Goal: Task Accomplishment & Management: Manage account settings

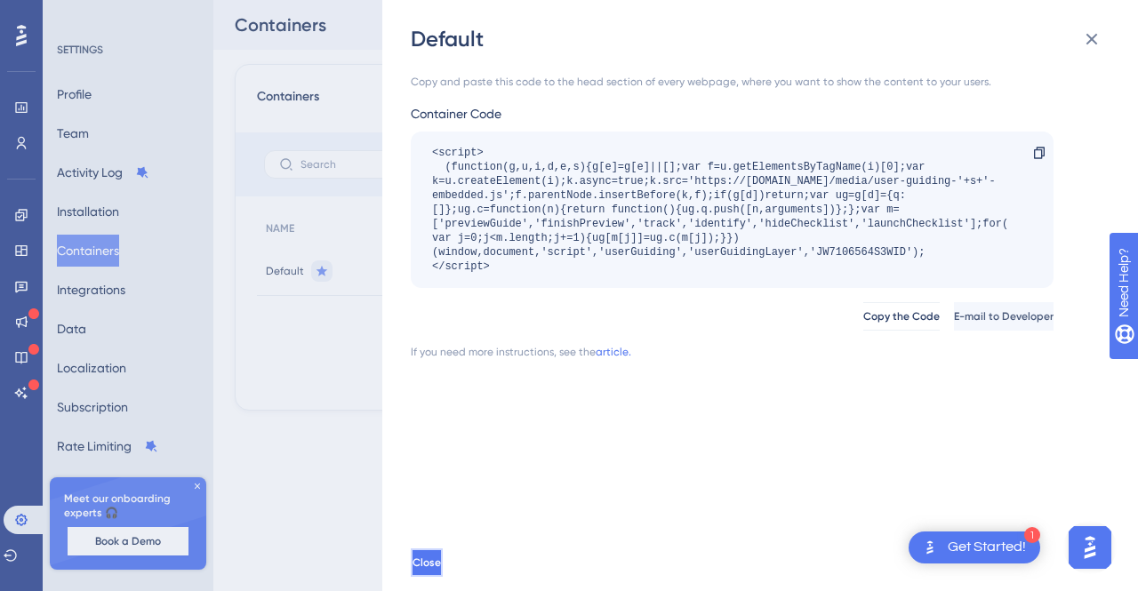
click at [443, 560] on button "Close" at bounding box center [427, 563] width 32 height 28
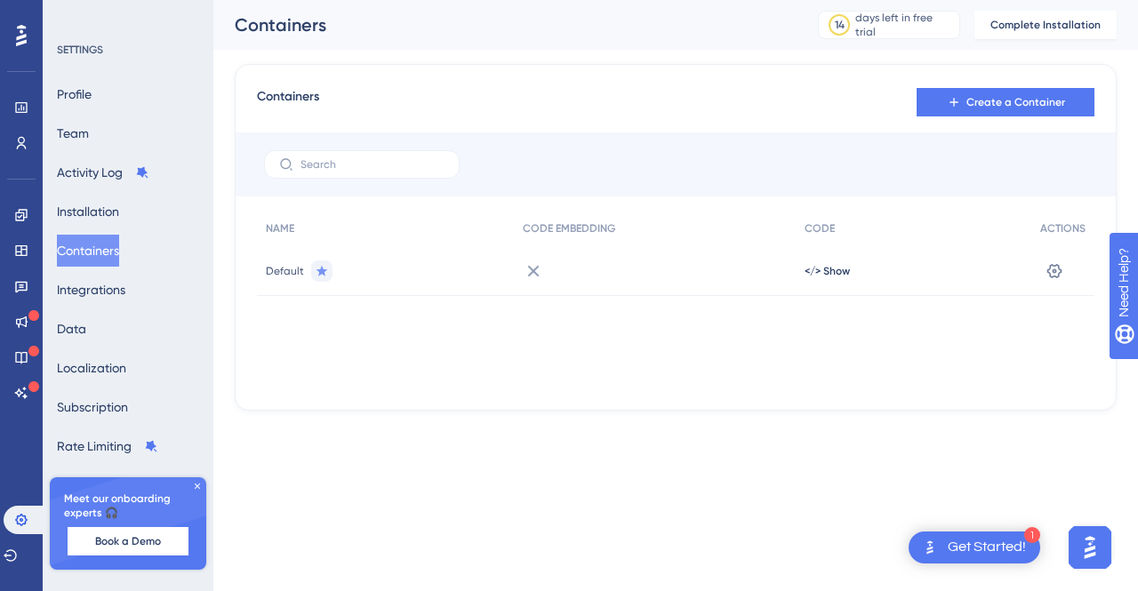
click at [109, 262] on button "Containers" at bounding box center [88, 251] width 62 height 32
click at [269, 271] on span "Default" at bounding box center [285, 271] width 38 height 14
click at [1051, 278] on icon at bounding box center [1055, 271] width 18 height 18
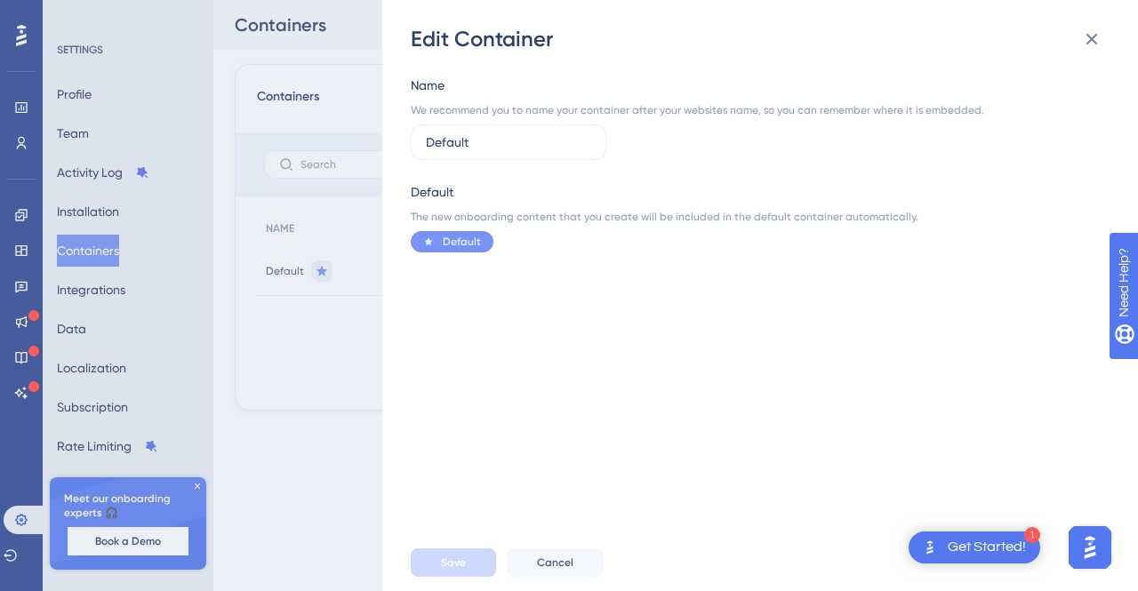
click at [293, 382] on div "Edit Container Name We recommend you to name your container after your websites…" at bounding box center [569, 295] width 1138 height 591
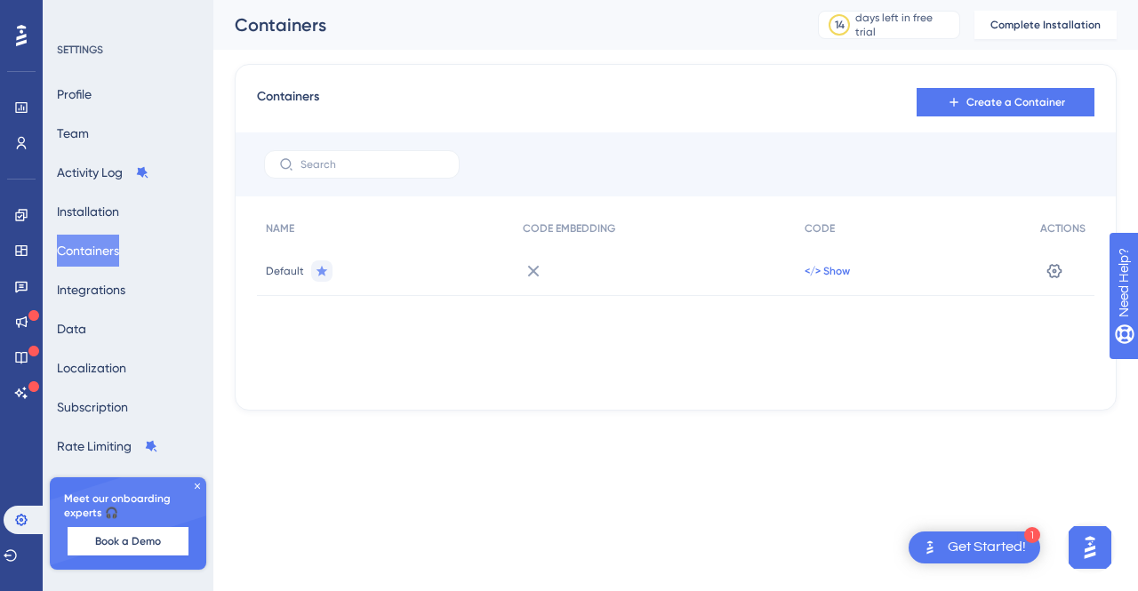
click at [822, 269] on span "</> Show" at bounding box center [827, 271] width 45 height 14
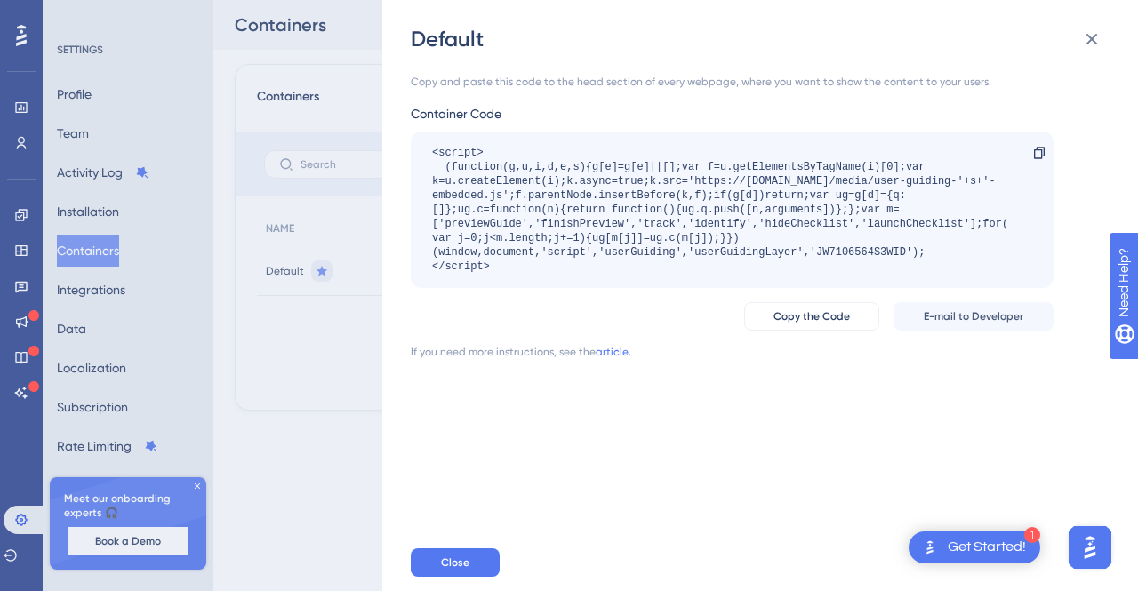
click at [320, 417] on div "Default Copy and paste this code to the head section of every webpage, where yo…" at bounding box center [569, 295] width 1138 height 591
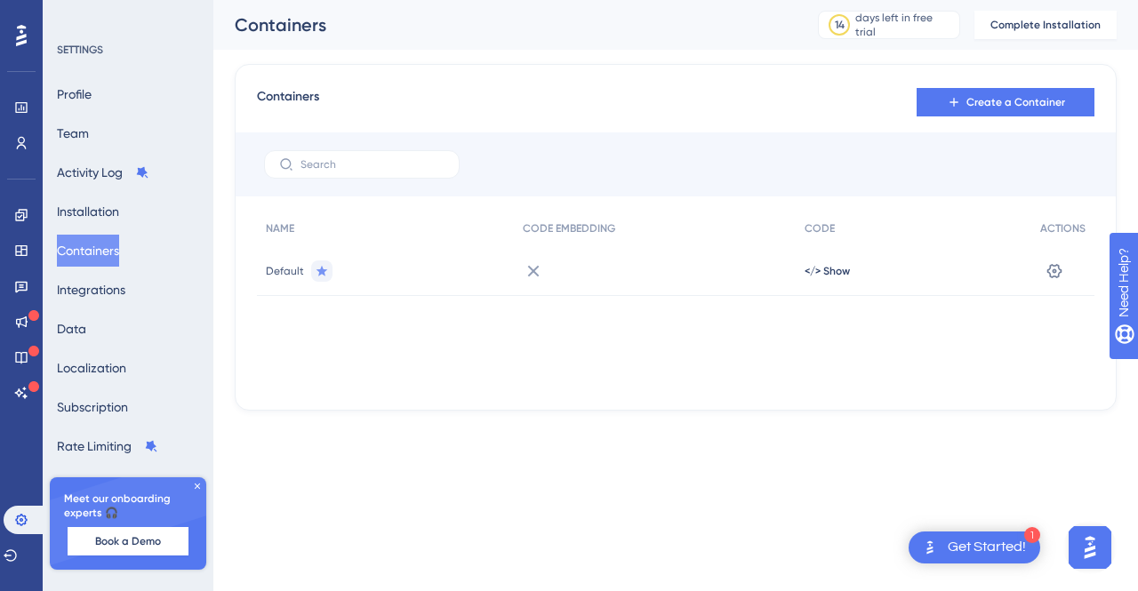
click at [318, 269] on icon at bounding box center [323, 270] width 12 height 11
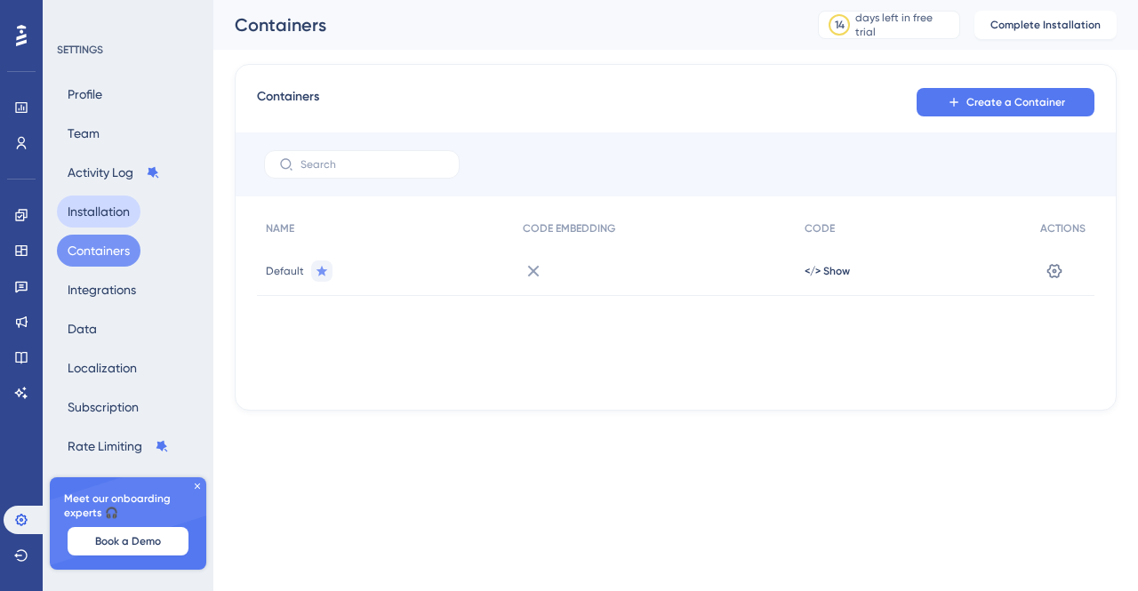
click at [121, 205] on button "Installation" at bounding box center [99, 212] width 84 height 32
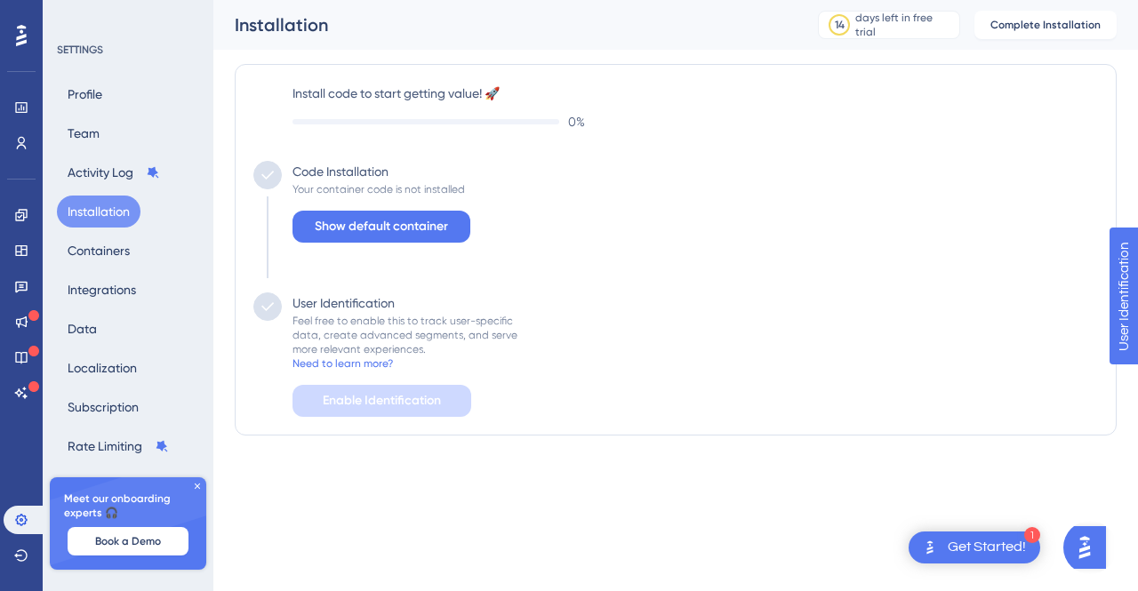
click at [384, 80] on div "Install code to start getting value! 🚀 0 % Code Installation Your container cod…" at bounding box center [676, 250] width 882 height 372
click at [389, 133] on div "Install code to start getting value! 🚀 0 % Code Installation Your container cod…" at bounding box center [675, 250] width 845 height 334
click at [373, 232] on span "Show default container" at bounding box center [381, 226] width 133 height 21
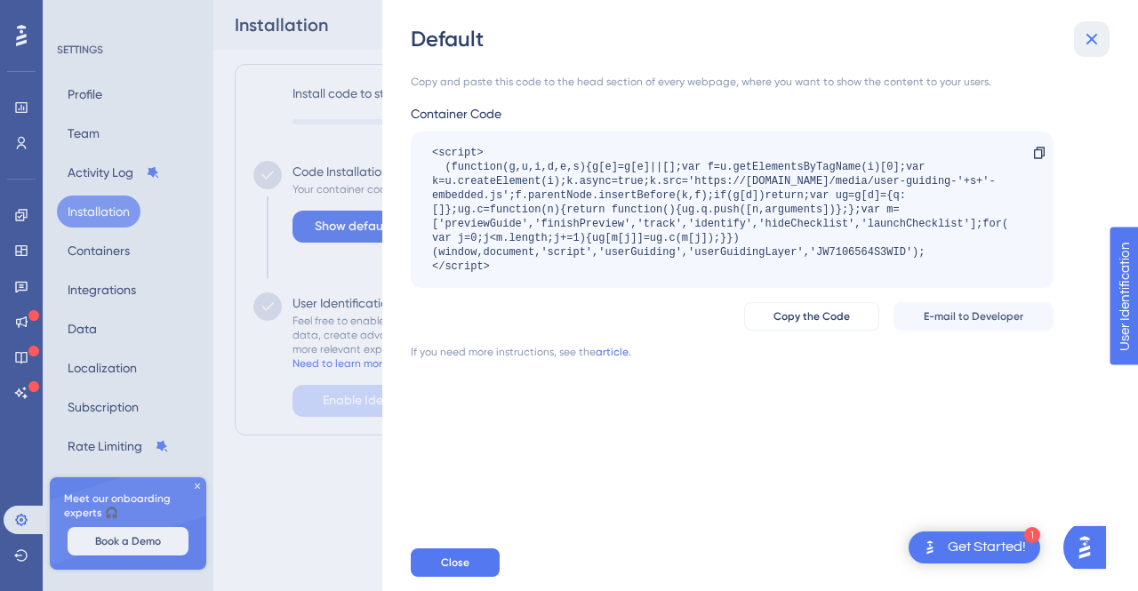
click at [1092, 39] on icon at bounding box center [1093, 40] width 12 height 12
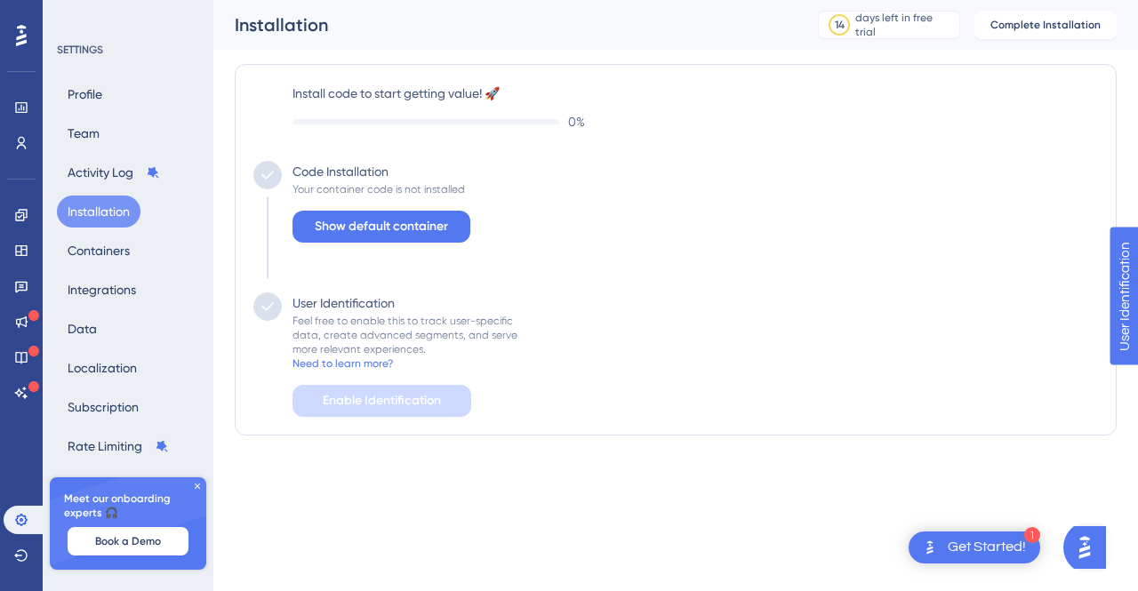
click at [388, 427] on div "Install code to start getting value! 🚀 0 % Code Installation Your container cod…" at bounding box center [676, 250] width 882 height 372
click at [393, 225] on span "Show default container" at bounding box center [381, 226] width 133 height 21
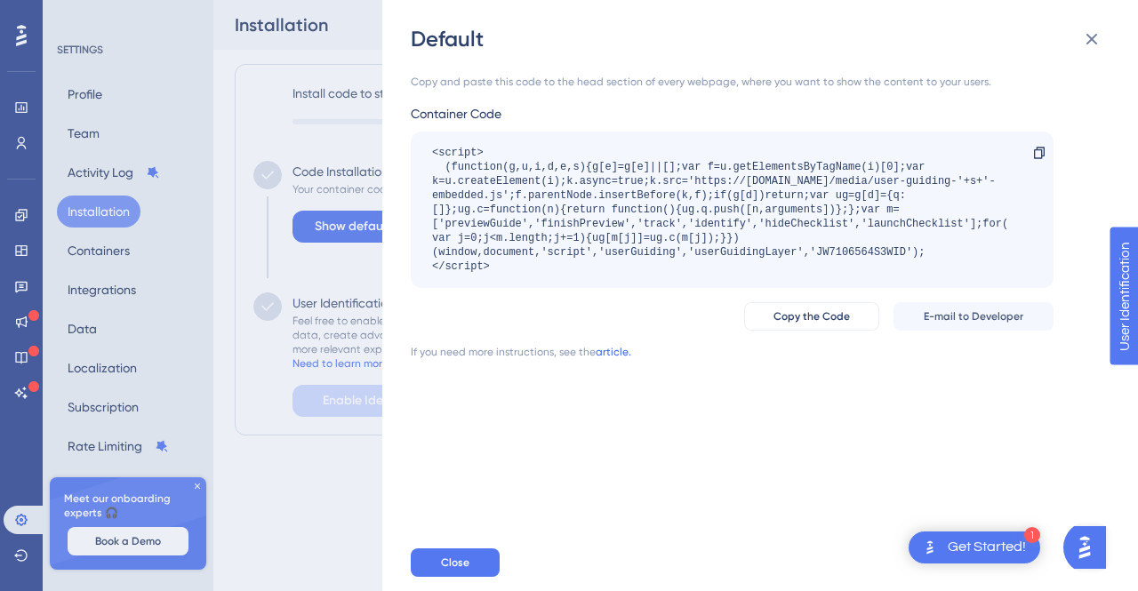
click at [621, 350] on link "article." at bounding box center [614, 352] width 36 height 14
click at [1089, 36] on icon at bounding box center [1093, 40] width 12 height 12
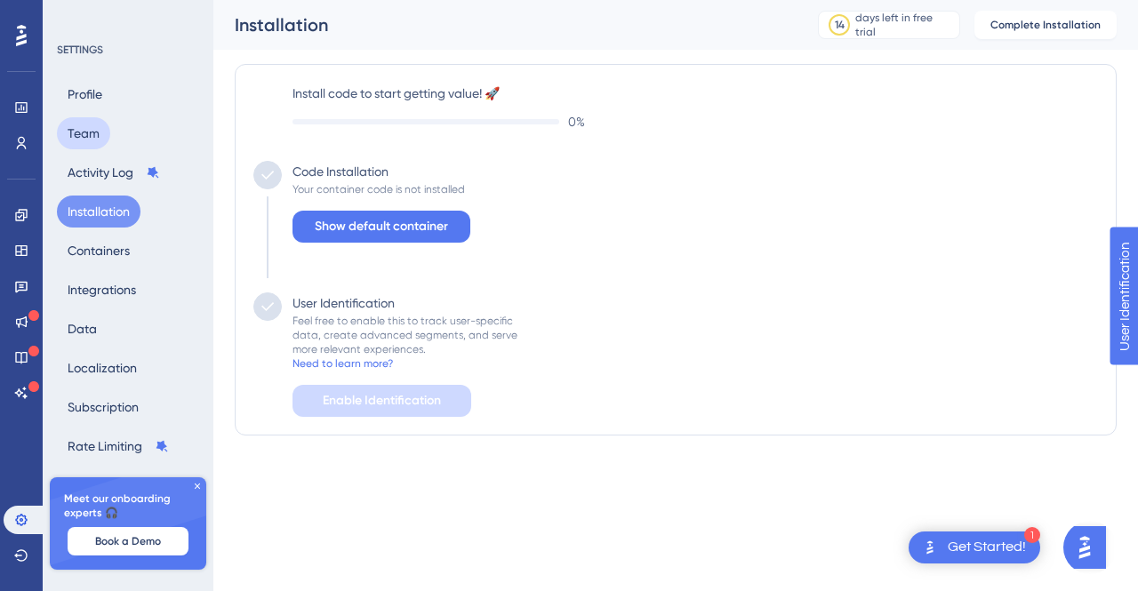
click at [88, 129] on button "Team" at bounding box center [83, 133] width 53 height 32
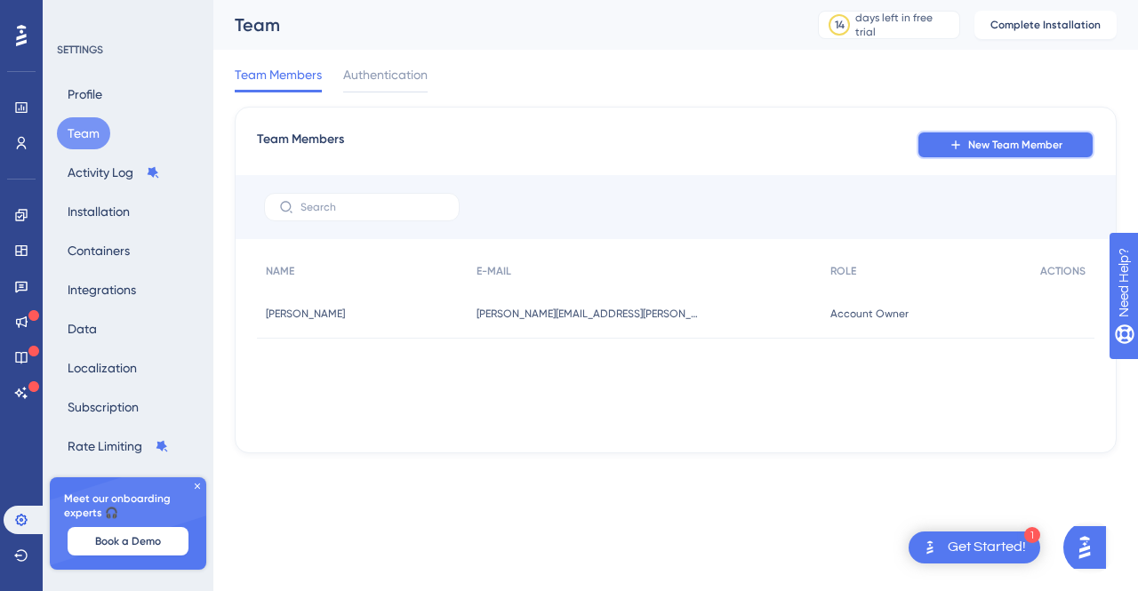
click at [999, 141] on span "New Team Member" at bounding box center [1016, 145] width 94 height 14
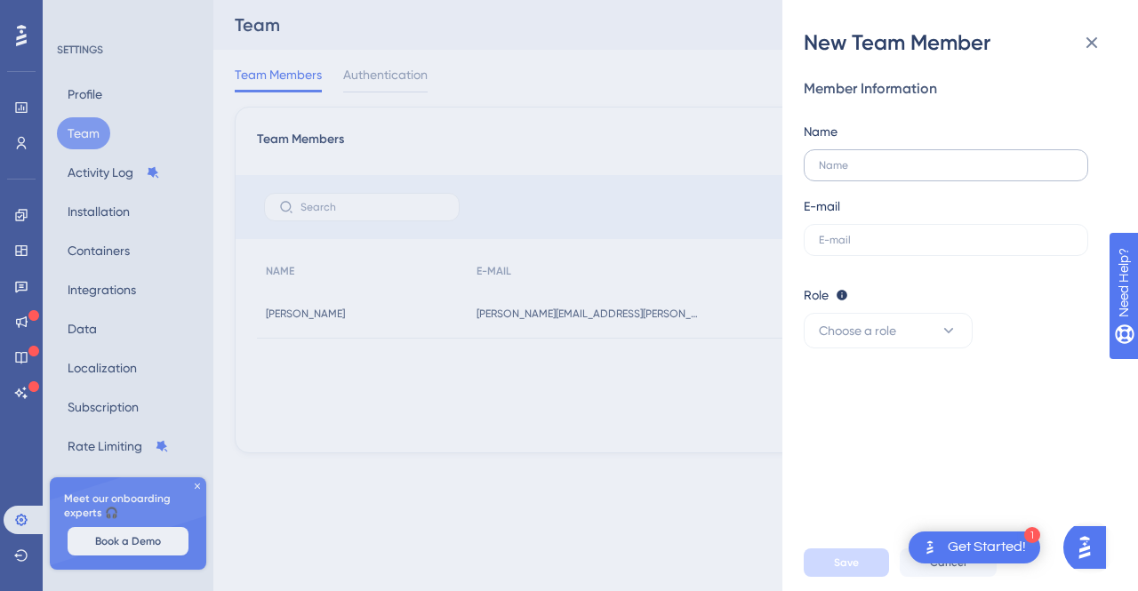
click at [894, 174] on label at bounding box center [946, 165] width 285 height 32
click at [894, 172] on input "text" at bounding box center [946, 165] width 254 height 12
type input "Esteban"
click at [877, 230] on label at bounding box center [946, 240] width 285 height 32
click at [877, 234] on input "text" at bounding box center [946, 240] width 254 height 12
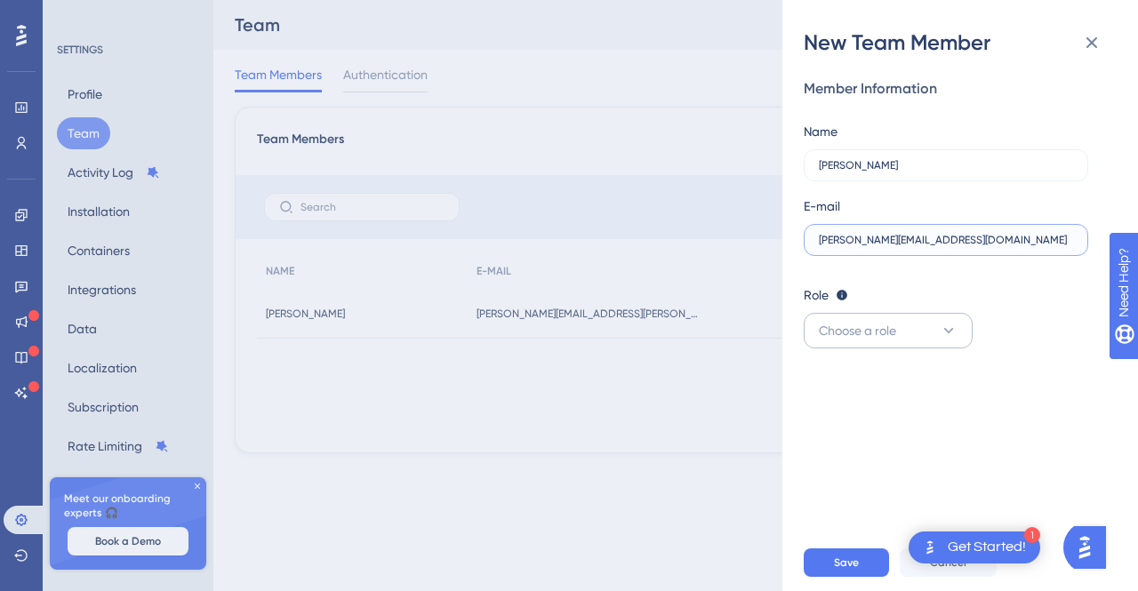
type input "esteban@daptatech.com"
click at [898, 346] on button "Choose a role" at bounding box center [888, 331] width 169 height 36
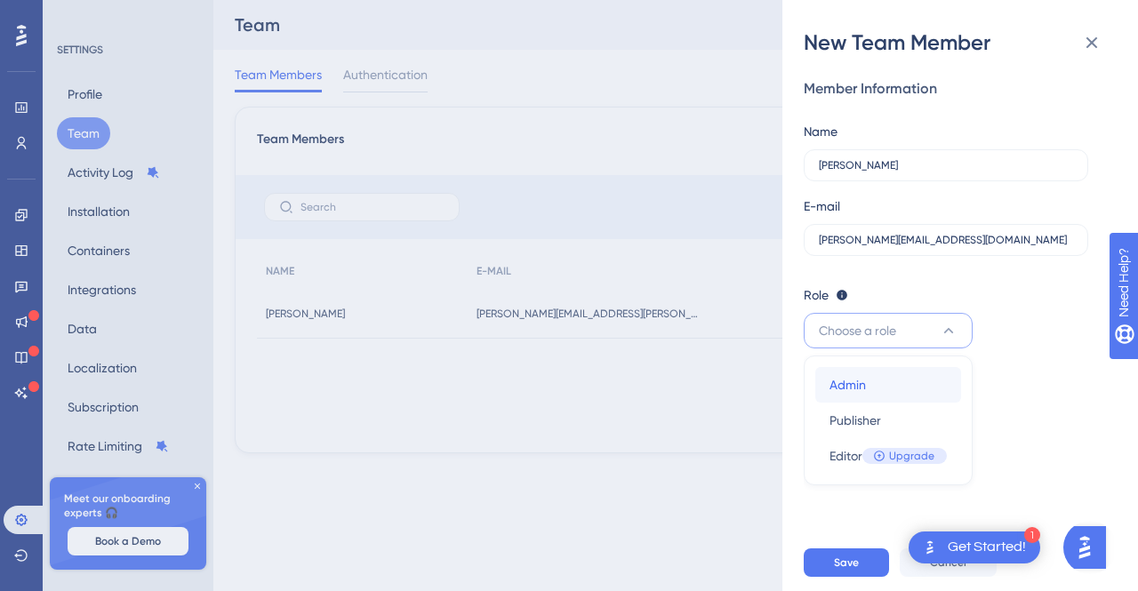
click at [876, 374] on div "Admin Admin" at bounding box center [888, 385] width 117 height 36
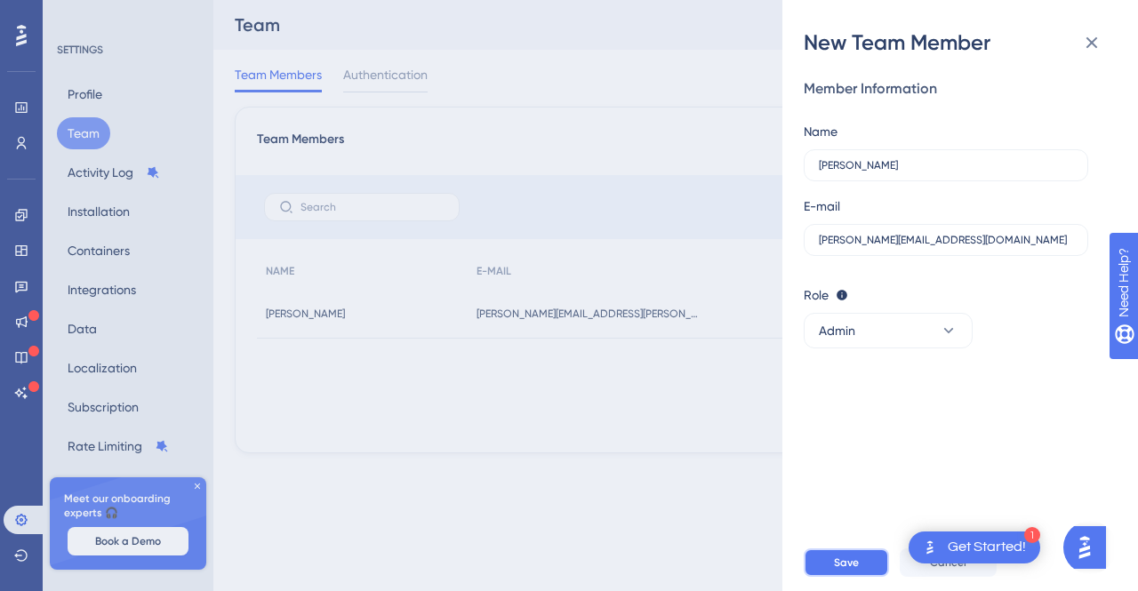
click at [885, 559] on button "Save" at bounding box center [846, 563] width 85 height 28
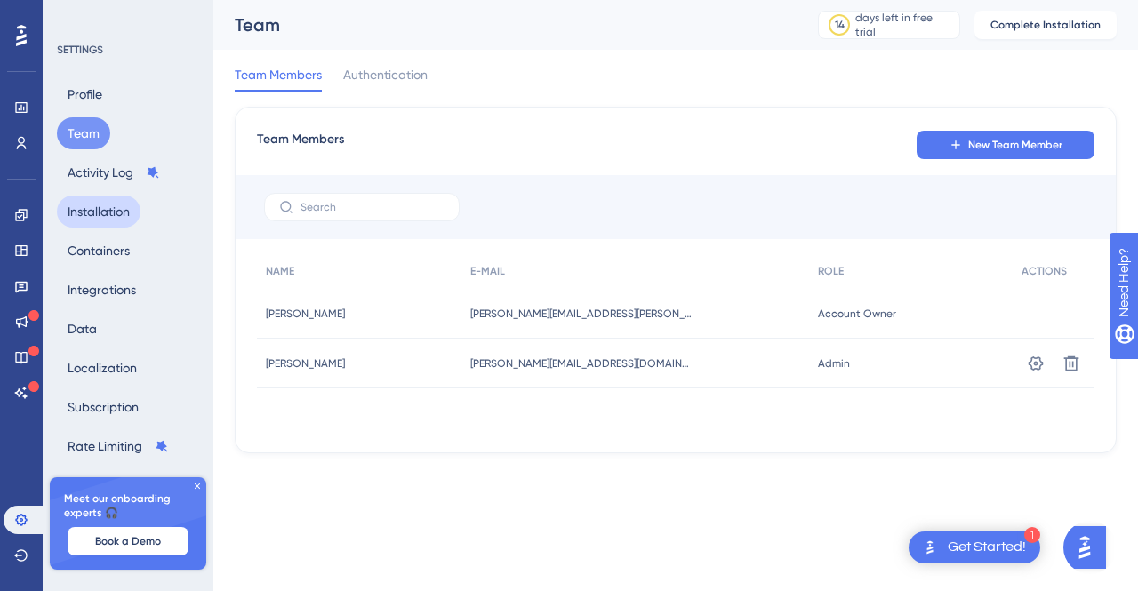
click at [103, 211] on button "Installation" at bounding box center [99, 212] width 84 height 32
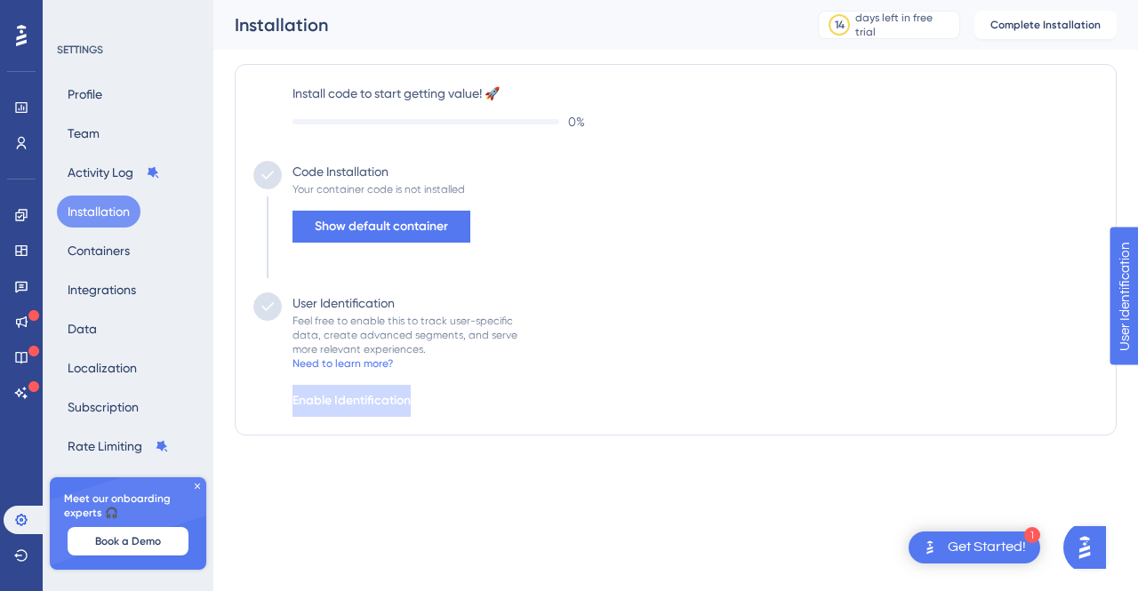
click at [199, 484] on icon at bounding box center [197, 486] width 11 height 11
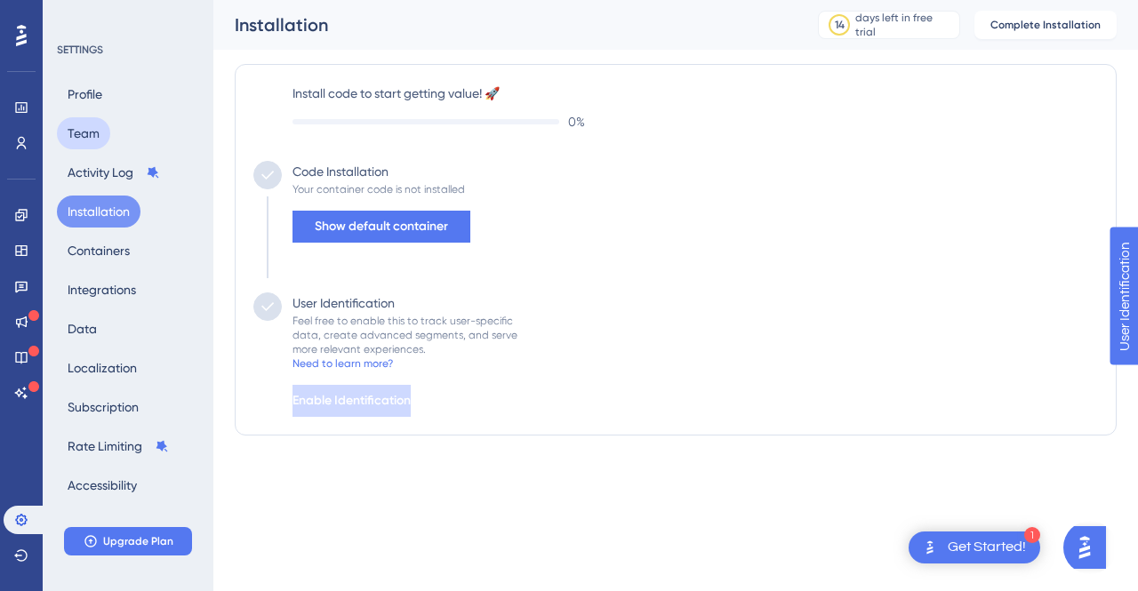
click at [93, 131] on button "Team" at bounding box center [83, 133] width 53 height 32
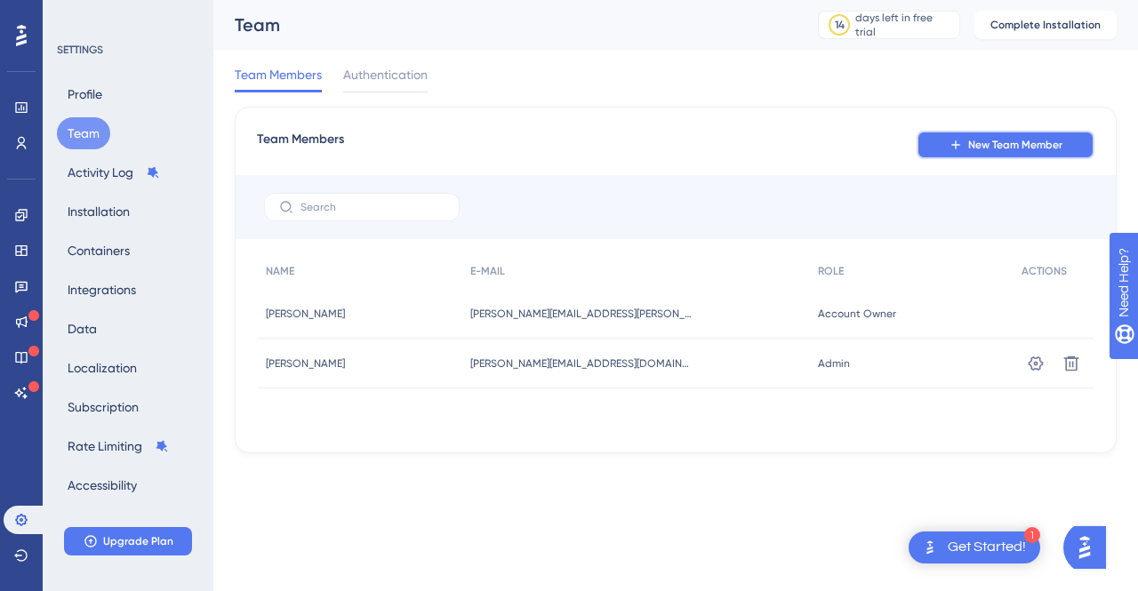
click at [987, 149] on span "New Team Member" at bounding box center [1016, 145] width 94 height 14
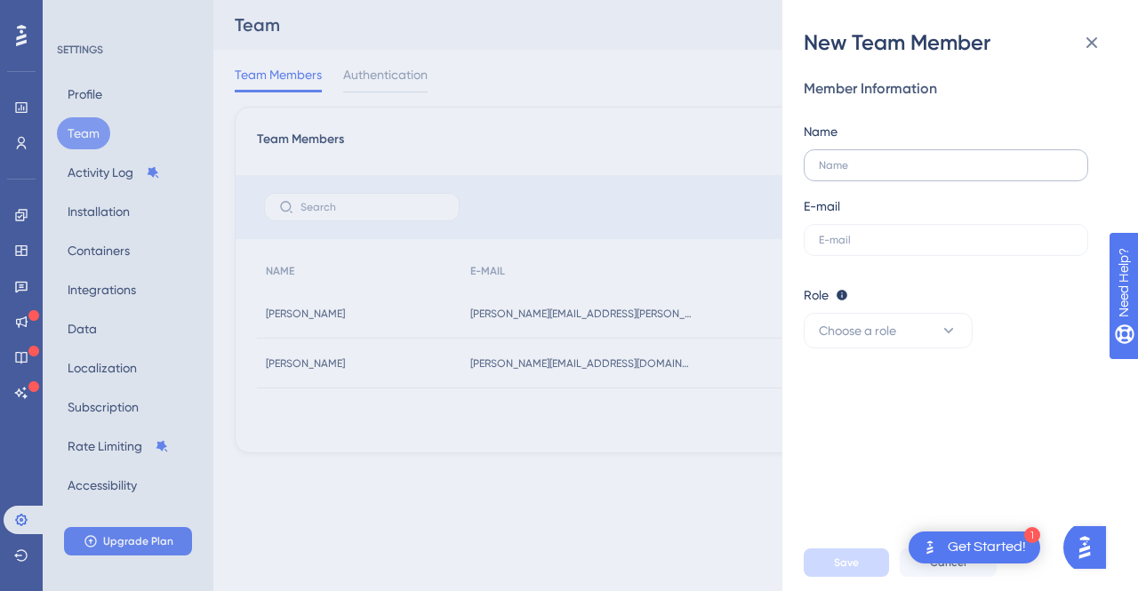
click at [856, 154] on label at bounding box center [946, 165] width 285 height 32
click at [856, 159] on input "text" at bounding box center [946, 165] width 254 height 12
type input "Daniela"
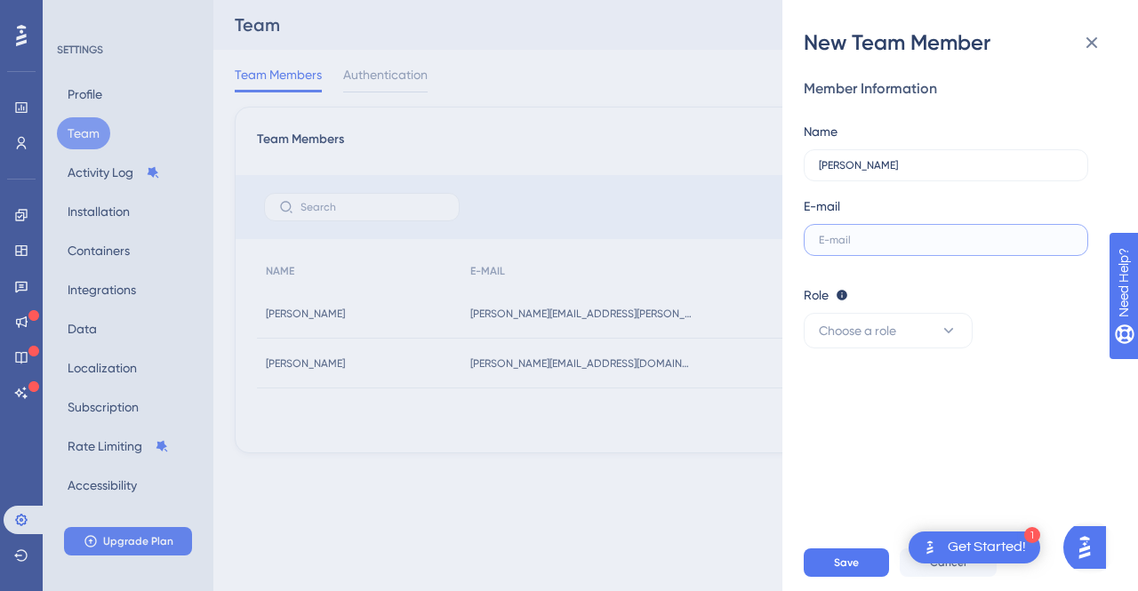
click at [846, 245] on input "text" at bounding box center [946, 240] width 254 height 12
drag, startPoint x: 623, startPoint y: 367, endPoint x: 507, endPoint y: 362, distance: 116.6
click at [507, 362] on div "New Team Member Member Information Name Daniela E-mail Role Editor: Create & ed…" at bounding box center [569, 295] width 1138 height 591
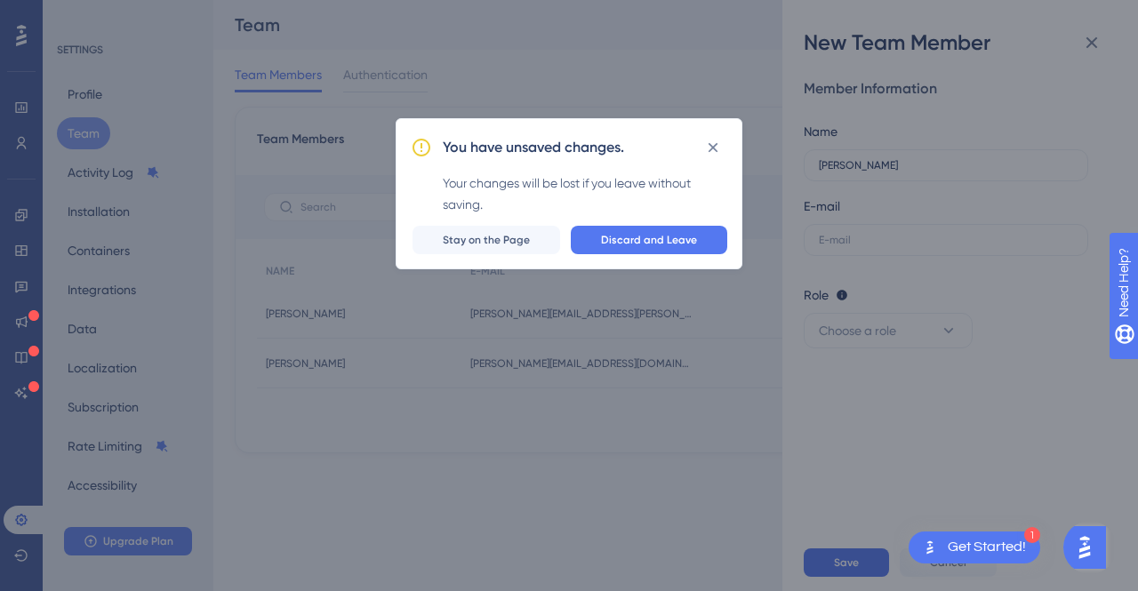
click at [503, 362] on div "You have unsaved changes. Your changes will be lost if you leave without saving…" at bounding box center [569, 295] width 1138 height 591
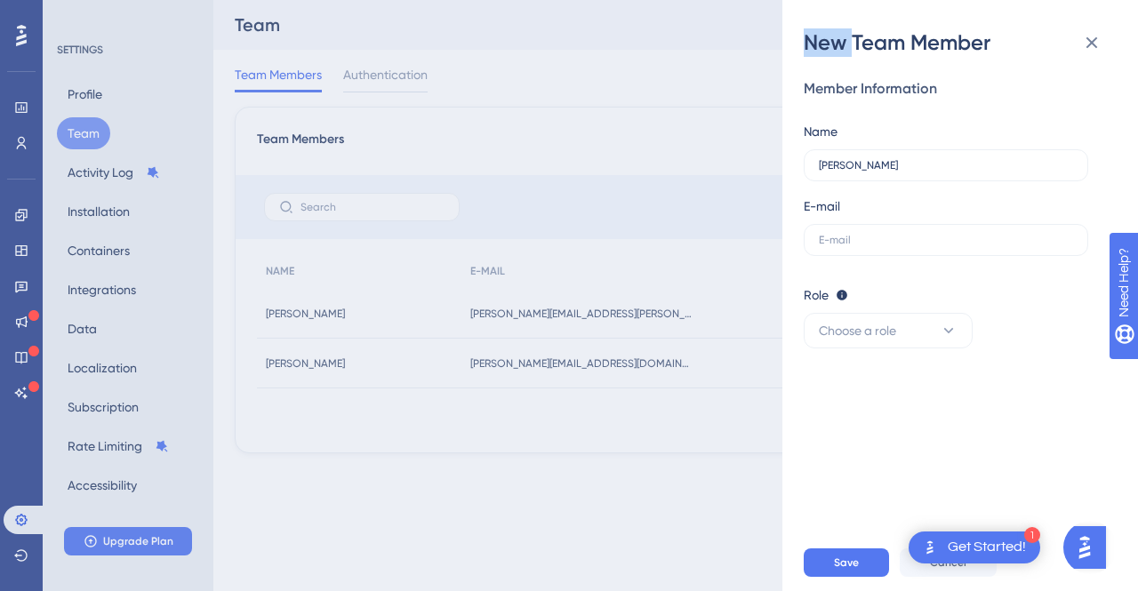
click at [503, 361] on div "New Team Member Member Information Name Daniela E-mail Role Editor: Create & ed…" at bounding box center [569, 295] width 1138 height 591
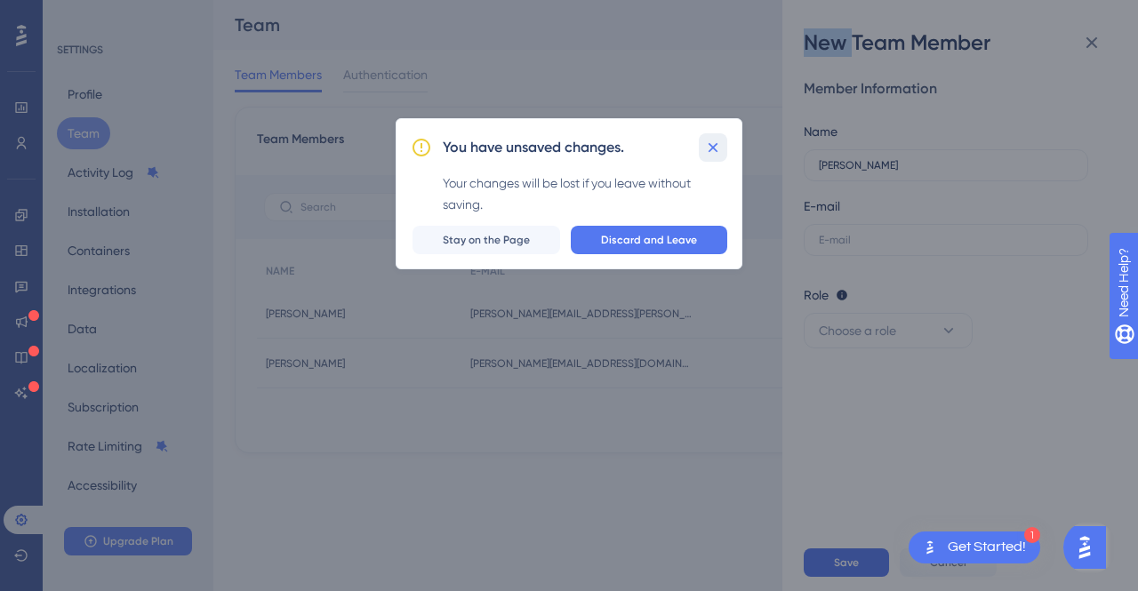
click at [715, 139] on icon at bounding box center [713, 148] width 18 height 18
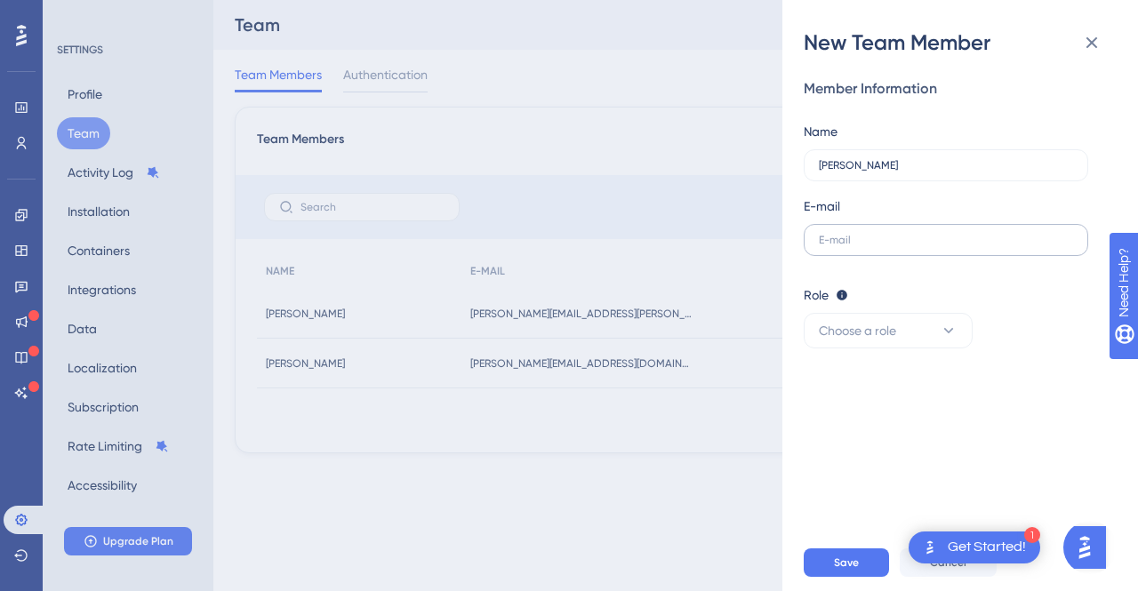
click at [861, 229] on label at bounding box center [946, 240] width 285 height 32
click at [861, 234] on input "text" at bounding box center [946, 240] width 254 height 12
type input "daniela@daptatech.com"
click at [930, 333] on button "Choose a role" at bounding box center [888, 331] width 169 height 36
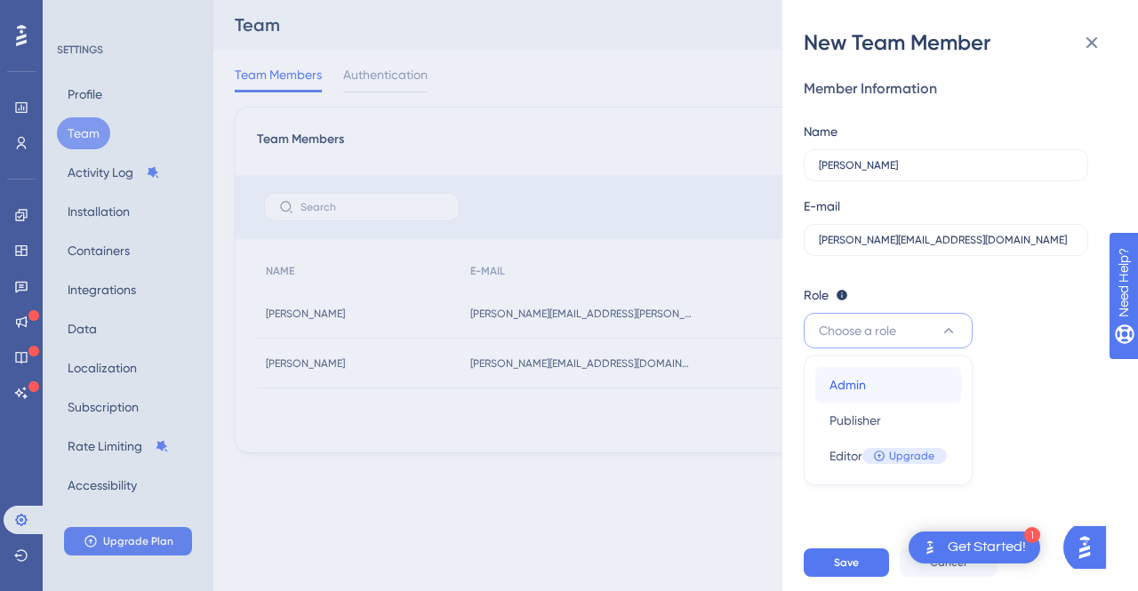
click at [850, 392] on span "Admin" at bounding box center [848, 384] width 36 height 21
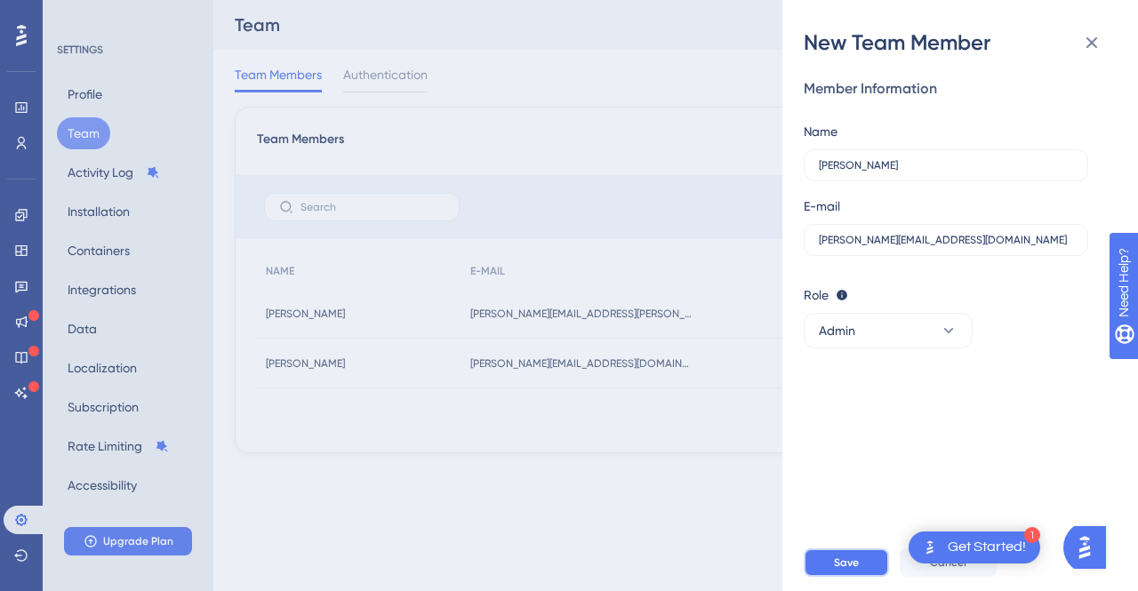
click at [869, 560] on button "Save" at bounding box center [846, 563] width 85 height 28
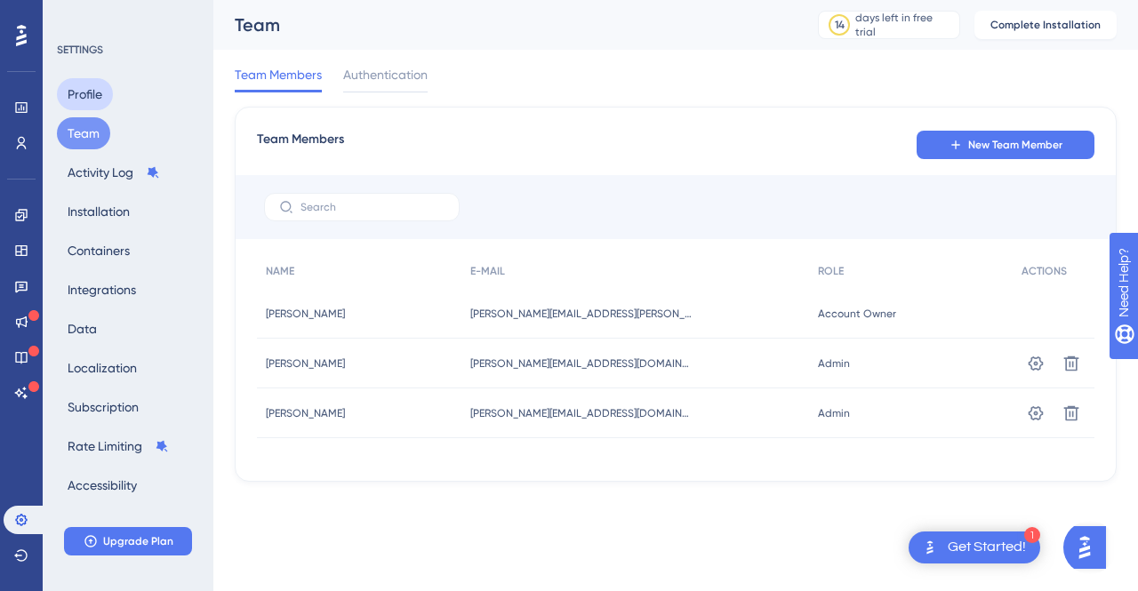
click at [77, 108] on button "Profile" at bounding box center [85, 94] width 56 height 32
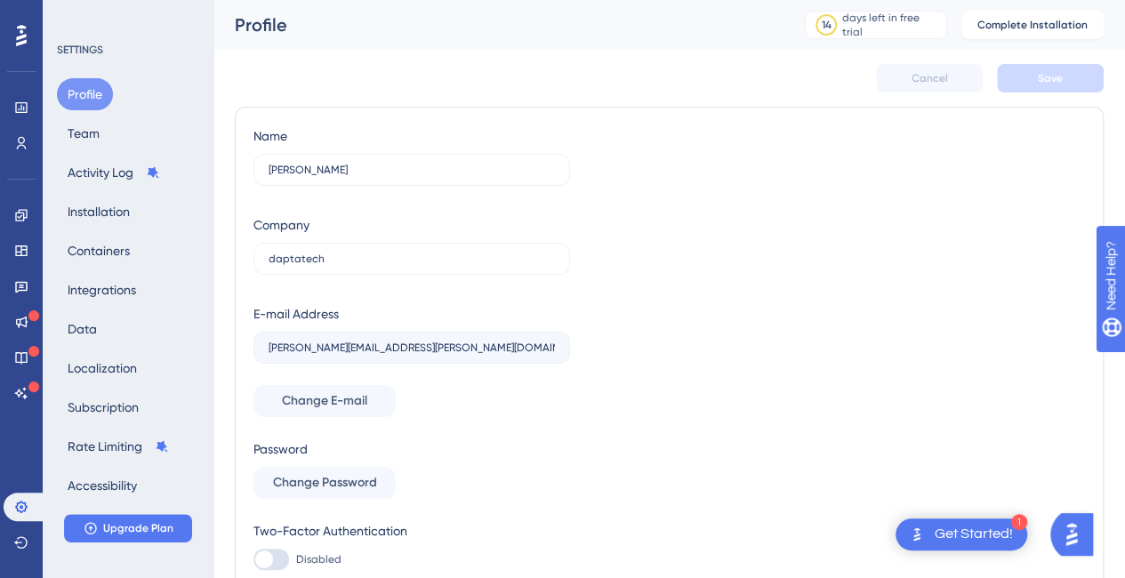
click at [1003, 45] on div "Profile 14 days left in free trial Click to see upgrade options Complete Instal…" at bounding box center [669, 25] width 912 height 50
click at [1025, 14] on button "Complete Installation" at bounding box center [1032, 25] width 142 height 28
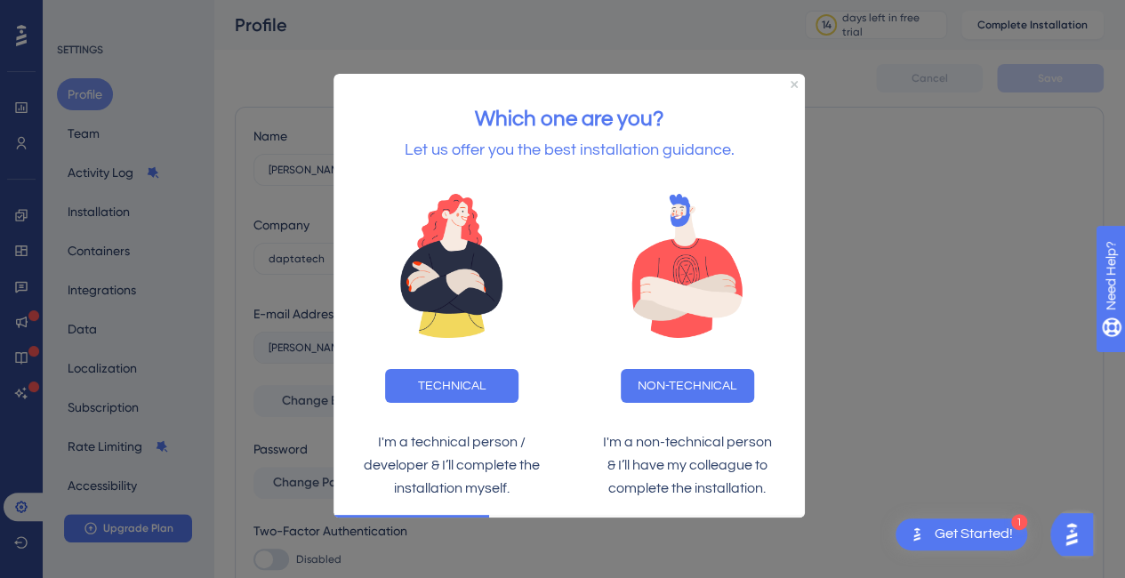
scroll to position [81, 0]
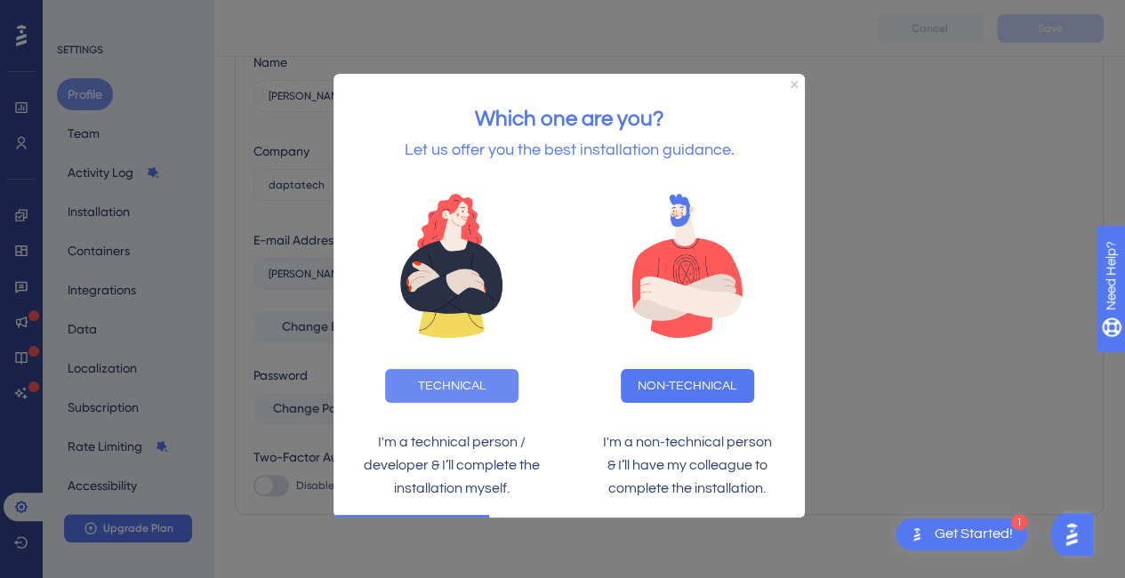
click at [462, 384] on button "TECHNICAL" at bounding box center [451, 386] width 133 height 34
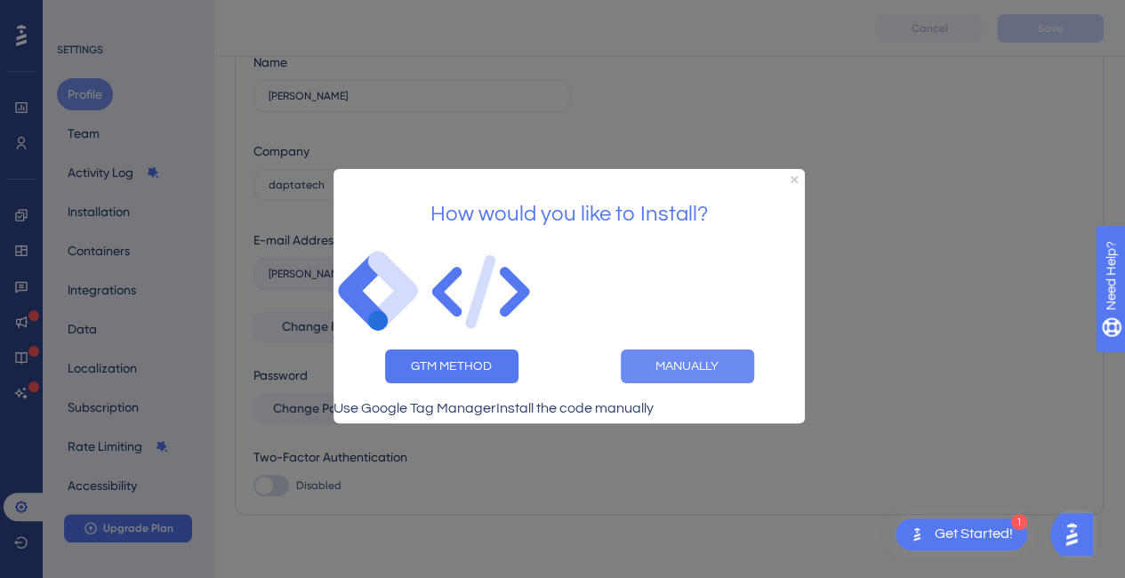
drag, startPoint x: 688, startPoint y: 364, endPoint x: 1024, endPoint y: 509, distance: 365.3
click at [688, 364] on button "MANUALLY" at bounding box center [687, 366] width 133 height 34
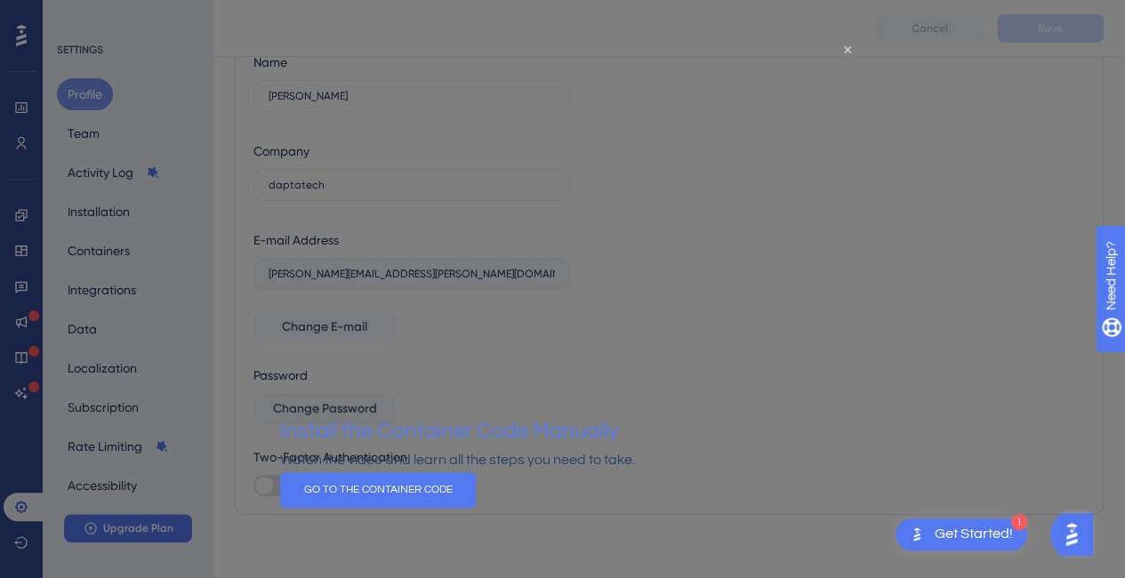
scroll to position [88, 0]
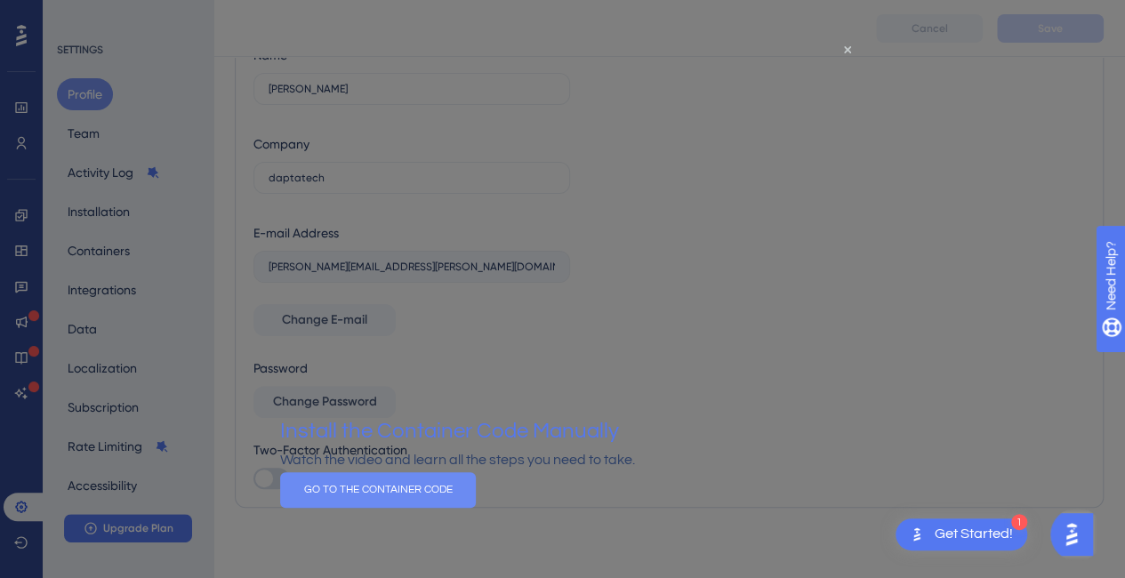
click at [476, 507] on button "GO TO THE CONTAINER CODE" at bounding box center [378, 489] width 196 height 36
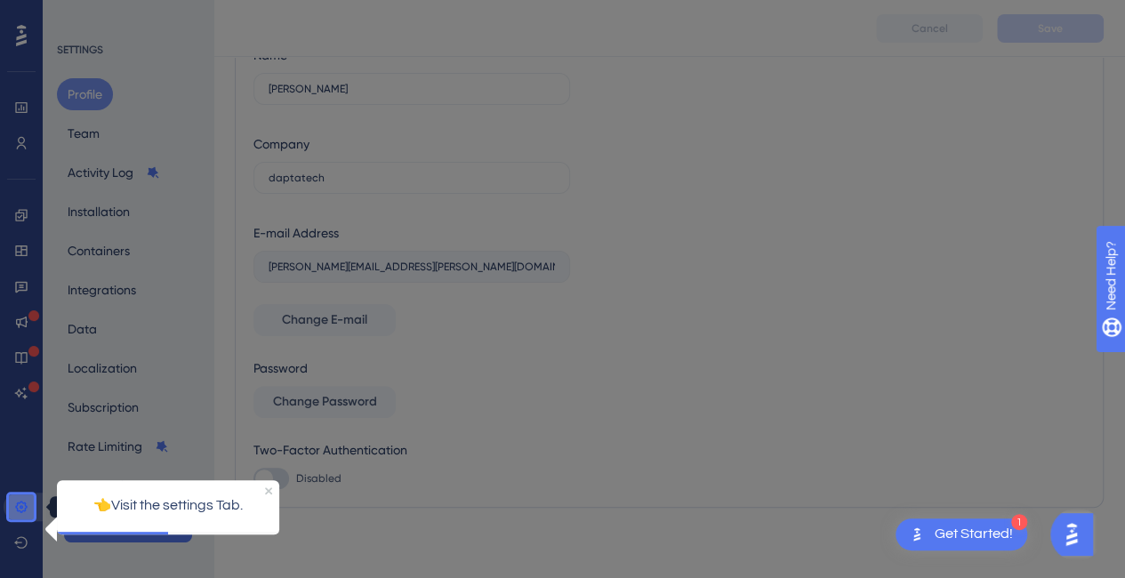
click at [25, 511] on icon at bounding box center [21, 507] width 12 height 12
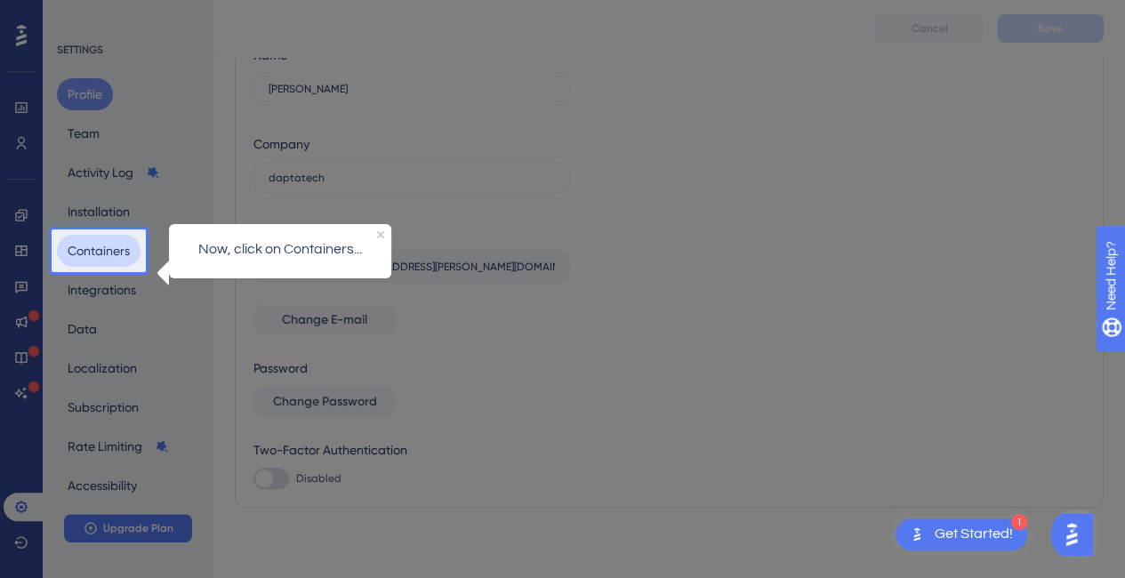
click at [116, 248] on button "Containers" at bounding box center [99, 251] width 84 height 32
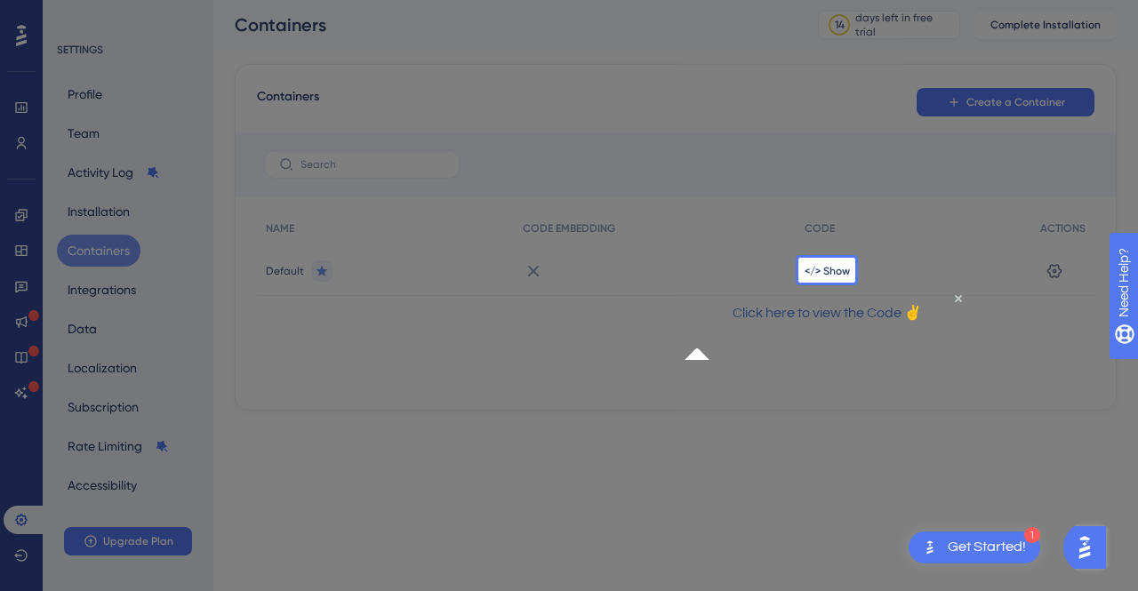
click at [811, 282] on div "</> Show" at bounding box center [914, 271] width 236 height 50
click at [817, 269] on span "</> Show" at bounding box center [827, 271] width 45 height 14
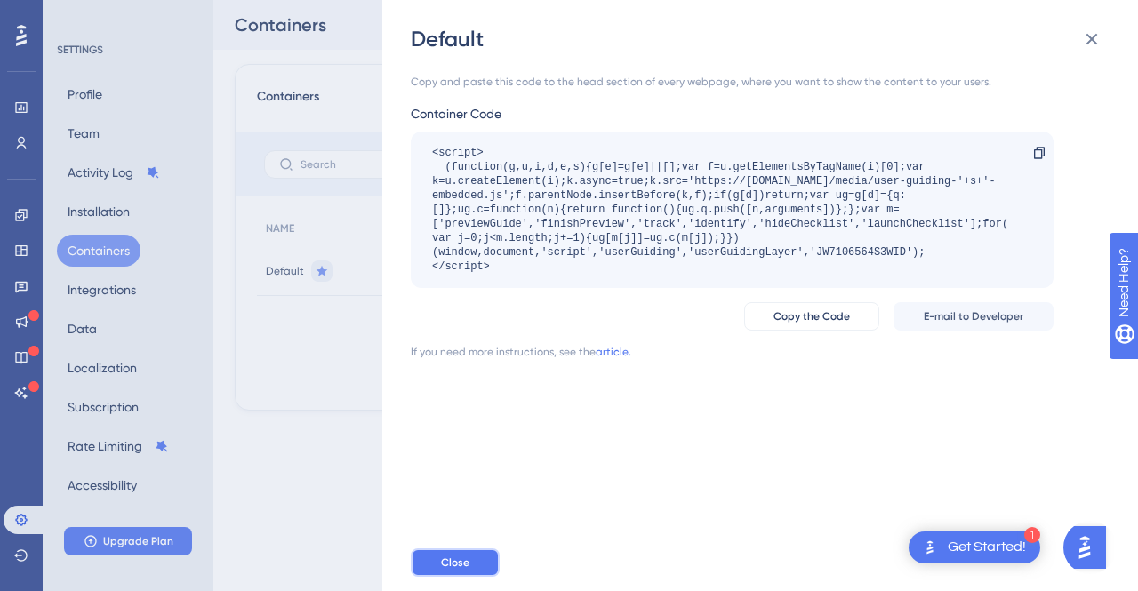
click at [459, 553] on button "Close" at bounding box center [455, 563] width 89 height 28
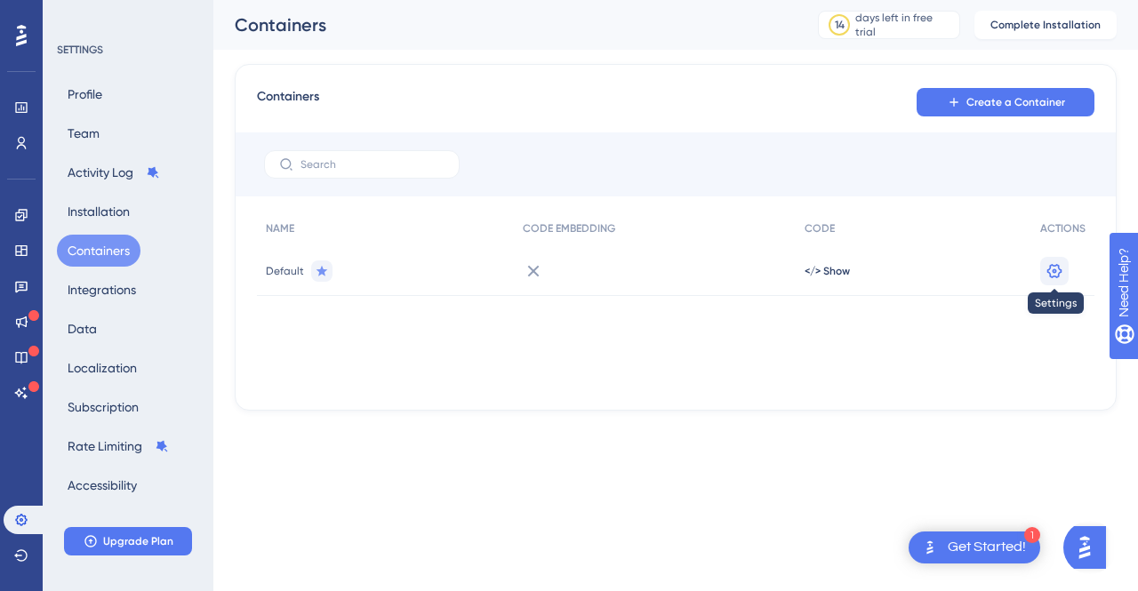
click at [1052, 269] on icon at bounding box center [1055, 271] width 18 height 18
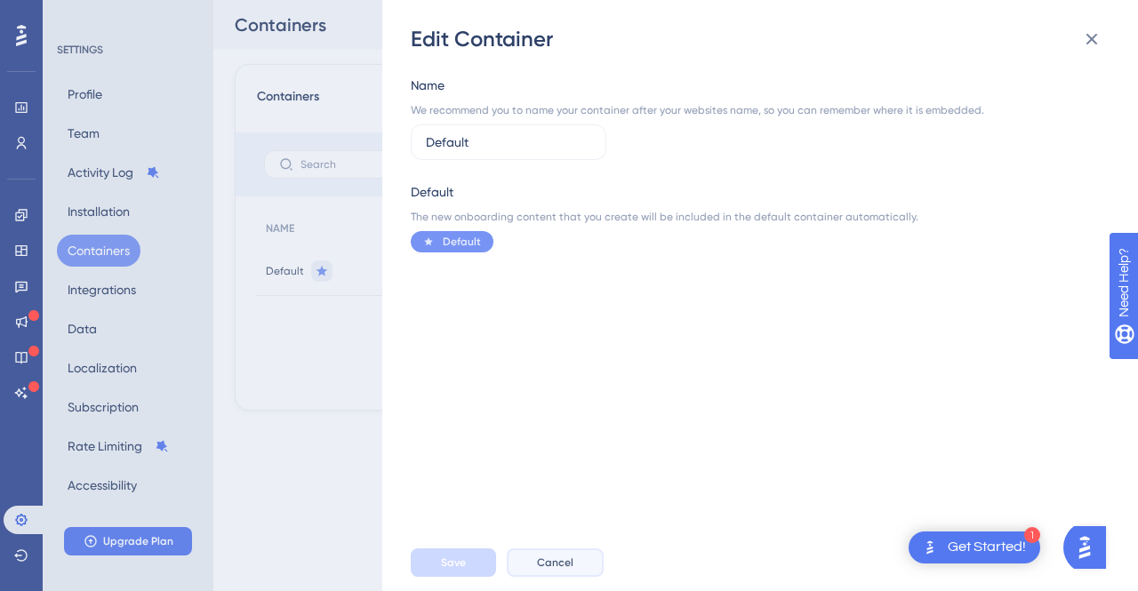
click at [549, 565] on span "Cancel" at bounding box center [555, 563] width 36 height 14
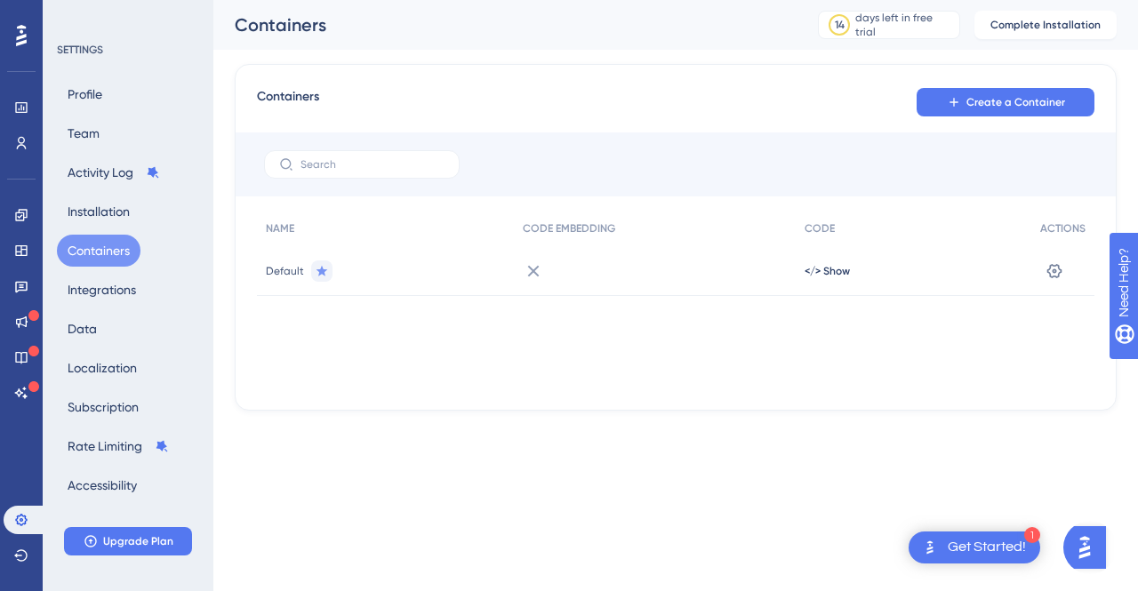
click at [550, 0] on html "1 Get Started! Performance Users Engagement Widgets Feedback Product Updates Kn…" at bounding box center [569, 0] width 1138 height 0
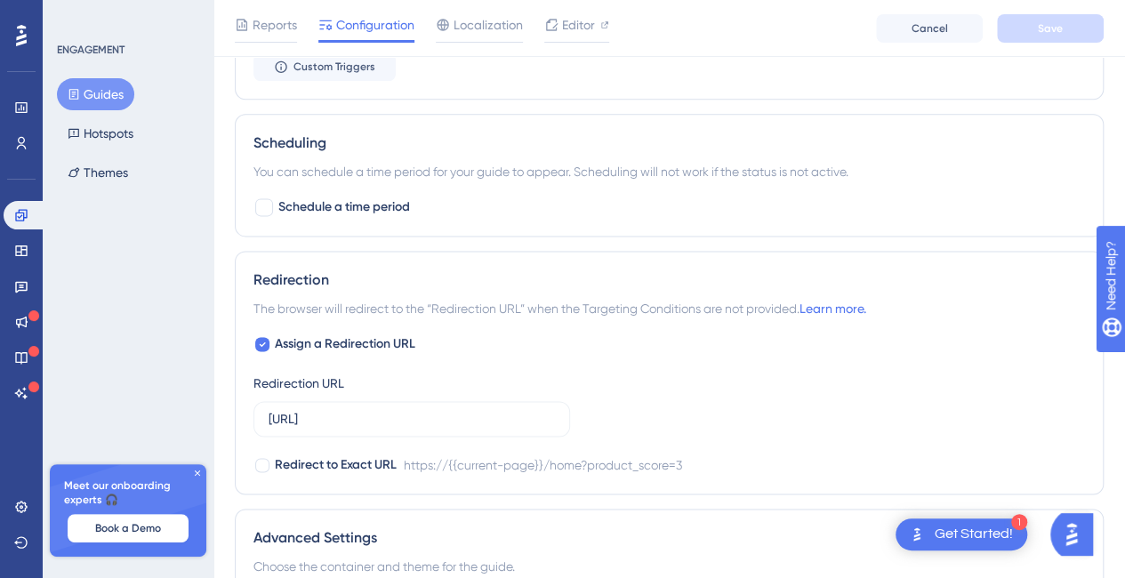
scroll to position [1310, 0]
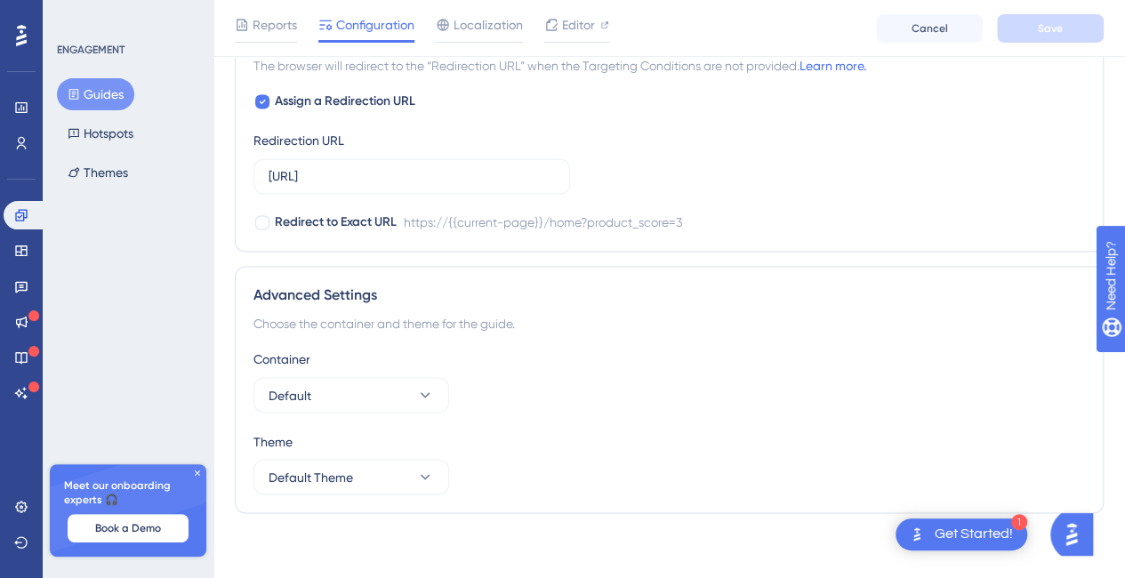
click at [196, 472] on icon at bounding box center [197, 473] width 11 height 11
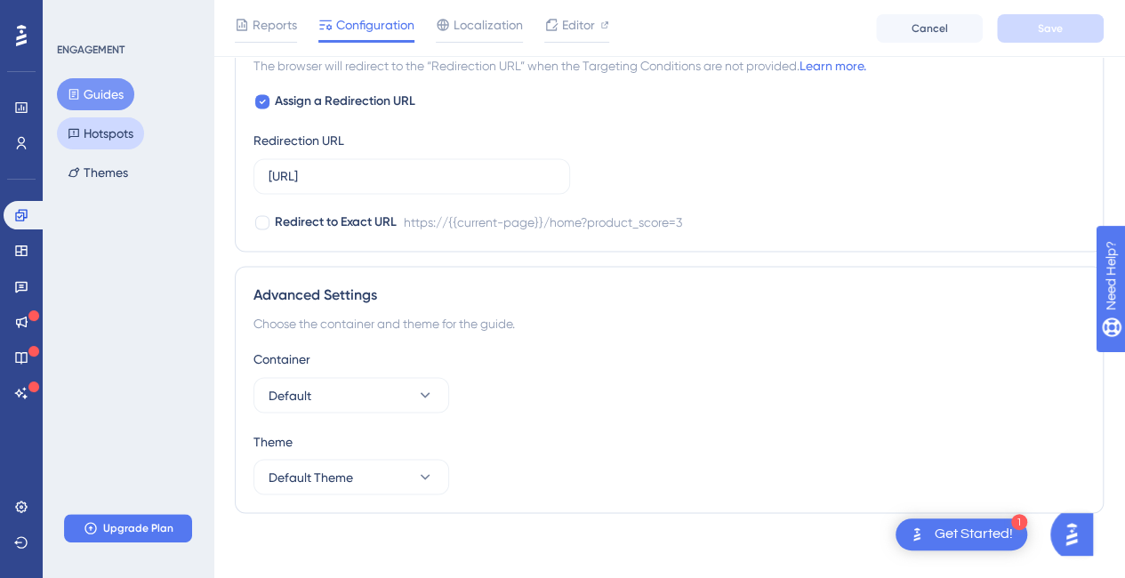
click at [126, 135] on button "Hotspots" at bounding box center [100, 133] width 87 height 32
